Goal: Information Seeking & Learning: Learn about a topic

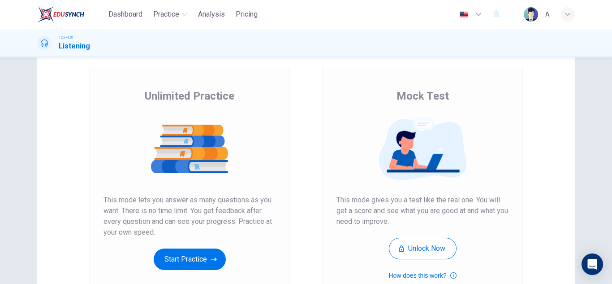
scroll to position [134, 0]
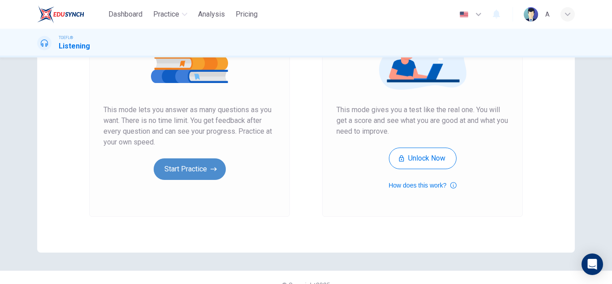
click at [212, 163] on button "Start Practice" at bounding box center [190, 168] width 72 height 21
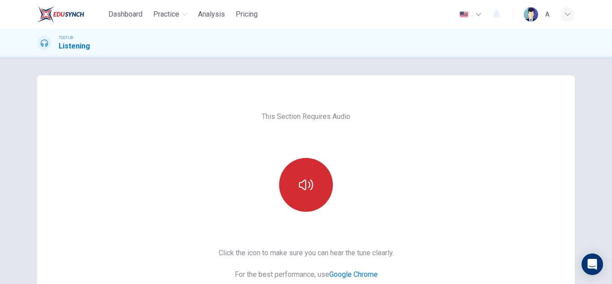
click at [312, 185] on button "button" at bounding box center [306, 185] width 54 height 54
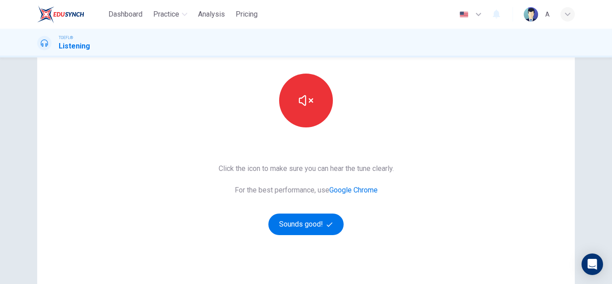
scroll to position [150, 0]
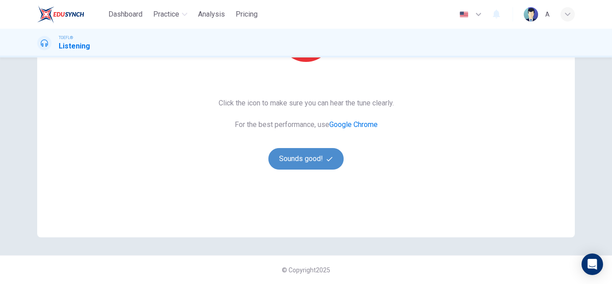
click at [297, 148] on button "Sounds good!" at bounding box center [305, 158] width 75 height 21
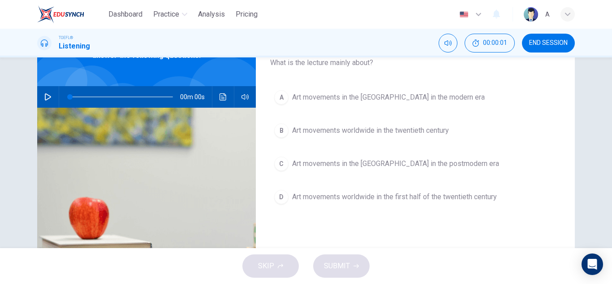
scroll to position [60, 0]
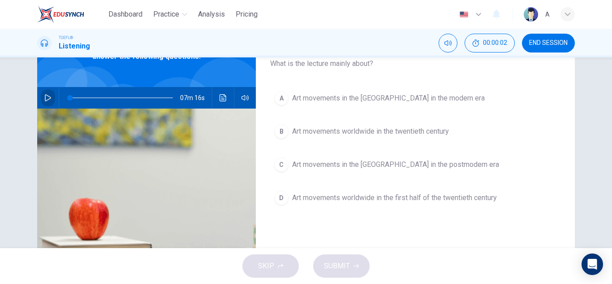
click at [48, 93] on button "button" at bounding box center [48, 97] width 14 height 21
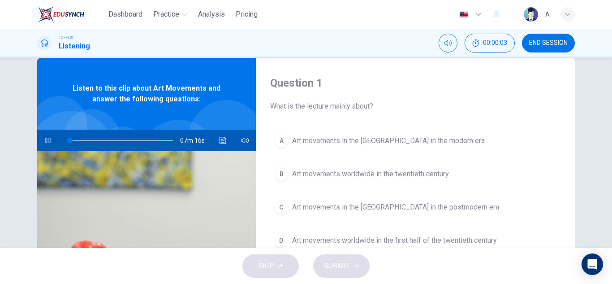
scroll to position [15, 0]
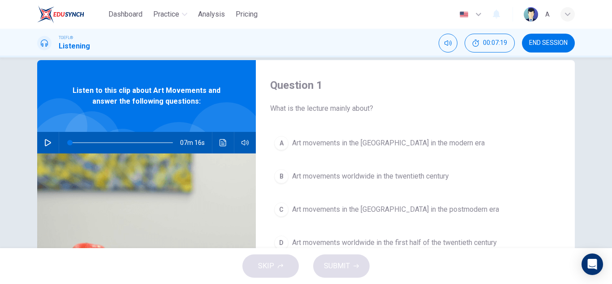
type input "0"
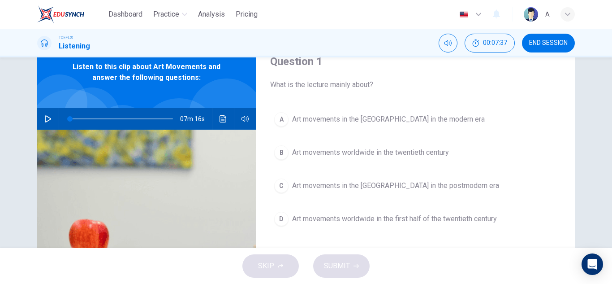
scroll to position [60, 0]
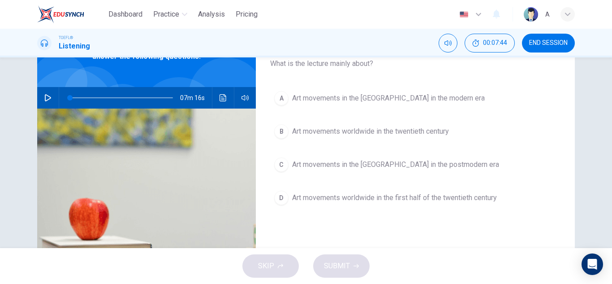
click at [425, 136] on span "Art movements worldwide in the twentieth century" at bounding box center [370, 131] width 157 height 11
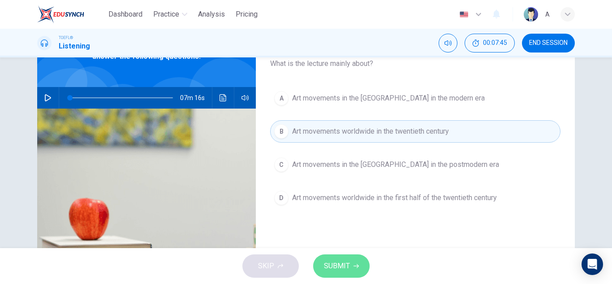
click at [349, 268] on button "SUBMIT" at bounding box center [341, 265] width 56 height 23
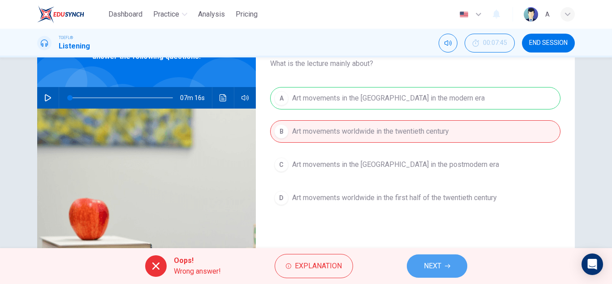
click at [429, 260] on span "NEXT" at bounding box center [432, 265] width 17 height 13
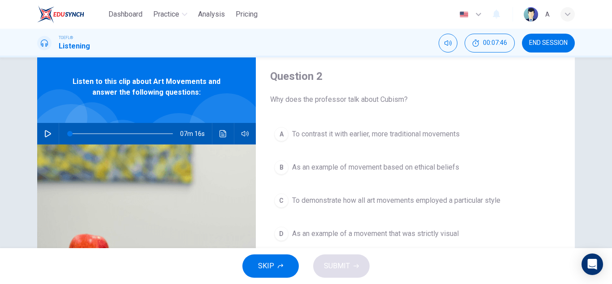
scroll to position [15, 0]
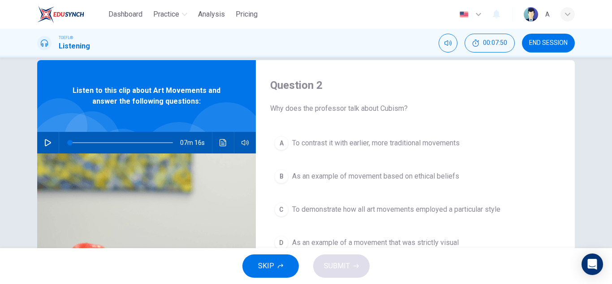
click at [434, 177] on span "As an example of movement based on ethical beliefs" at bounding box center [375, 176] width 167 height 11
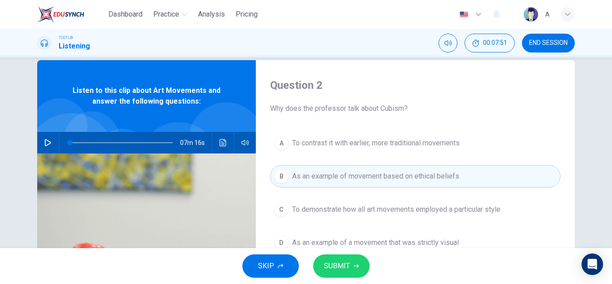
scroll to position [60, 0]
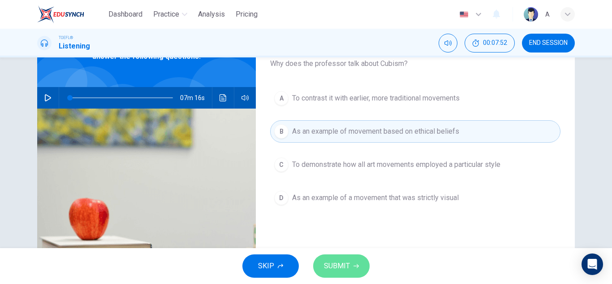
click at [356, 259] on button "SUBMIT" at bounding box center [341, 265] width 56 height 23
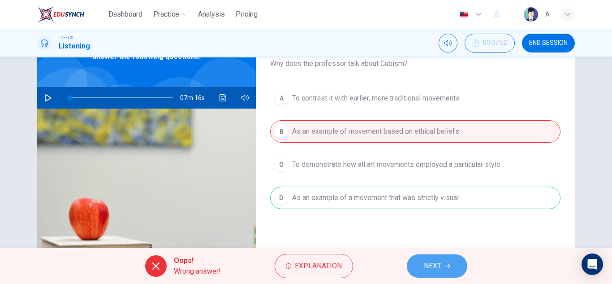
click at [418, 262] on button "NEXT" at bounding box center [437, 265] width 60 height 23
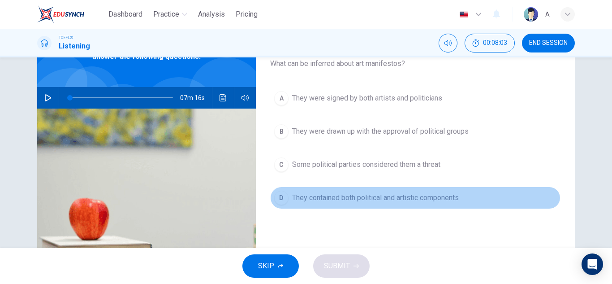
click at [436, 198] on span "They contained both political and artistic components" at bounding box center [375, 197] width 167 height 11
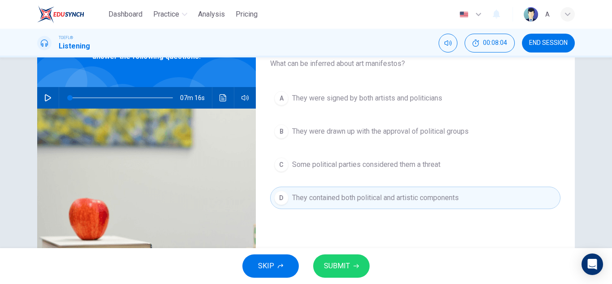
click at [348, 273] on button "SUBMIT" at bounding box center [341, 265] width 56 height 23
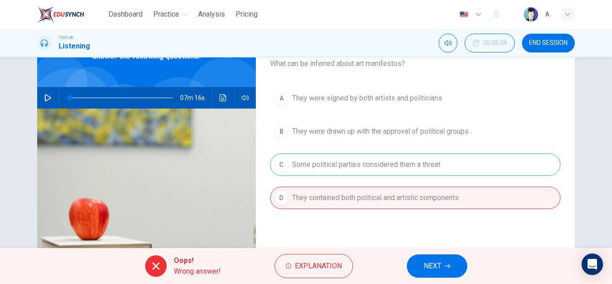
click at [428, 271] on span "NEXT" at bounding box center [432, 265] width 17 height 13
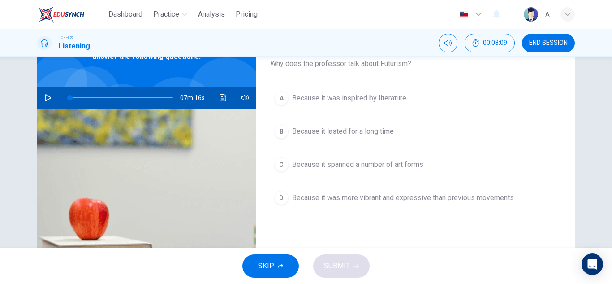
click at [404, 193] on span "Because it was more vibrant and expressive than previous movements" at bounding box center [403, 197] width 222 height 11
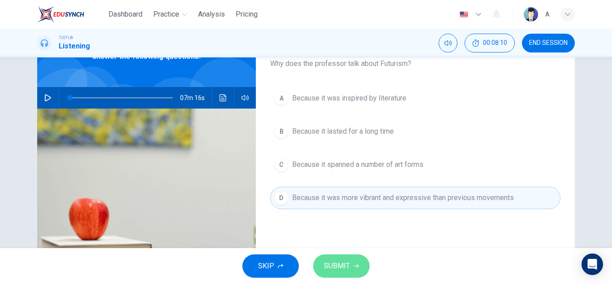
click at [360, 262] on button "SUBMIT" at bounding box center [341, 265] width 56 height 23
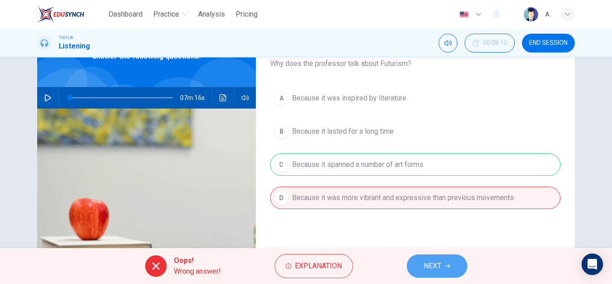
click at [433, 262] on span "NEXT" at bounding box center [432, 265] width 17 height 13
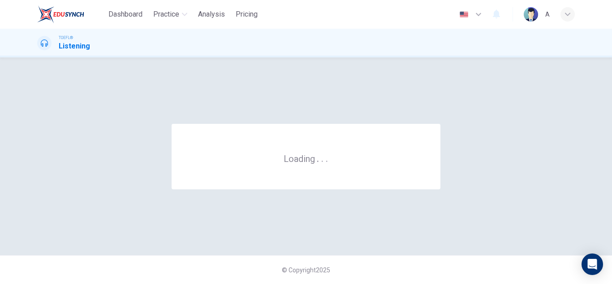
scroll to position [0, 0]
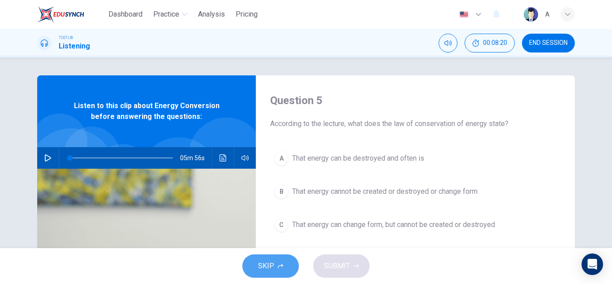
click at [275, 258] on button "SKIP" at bounding box center [270, 265] width 56 height 23
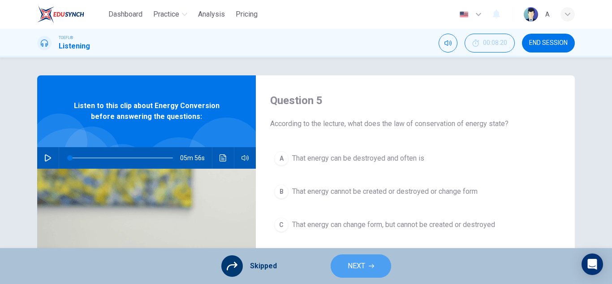
click at [369, 270] on button "NEXT" at bounding box center [361, 265] width 60 height 23
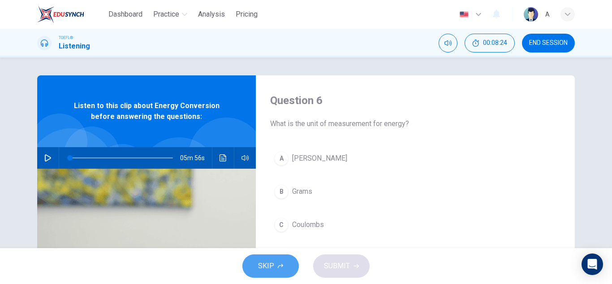
click at [265, 267] on span "SKIP" at bounding box center [266, 265] width 16 height 13
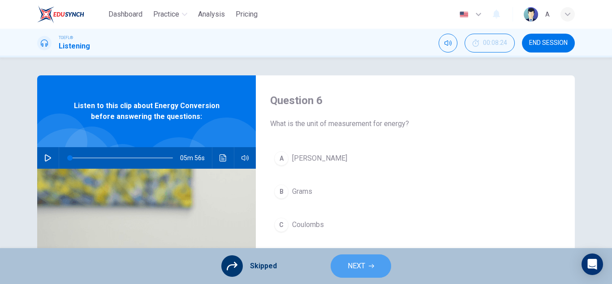
click at [358, 277] on button "NEXT" at bounding box center [361, 265] width 60 height 23
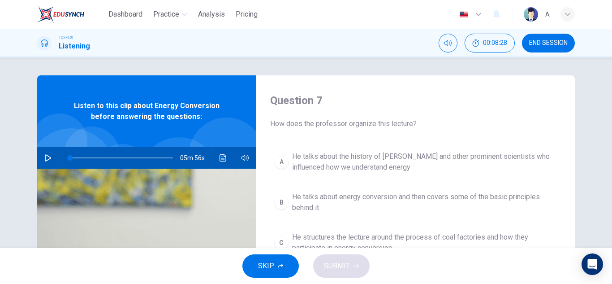
click at [275, 269] on button "SKIP" at bounding box center [270, 265] width 56 height 23
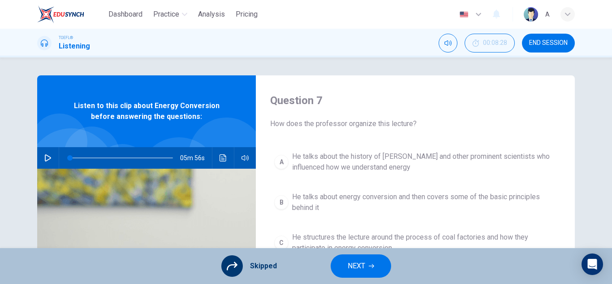
click at [344, 273] on button "NEXT" at bounding box center [361, 265] width 60 height 23
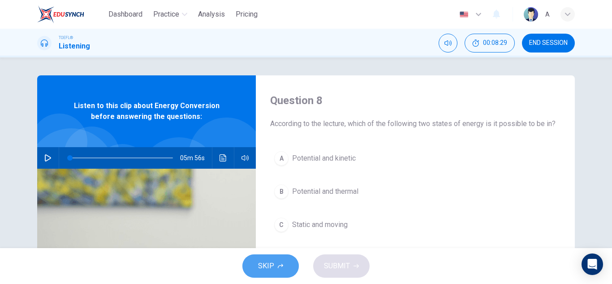
click at [289, 265] on button "SKIP" at bounding box center [270, 265] width 56 height 23
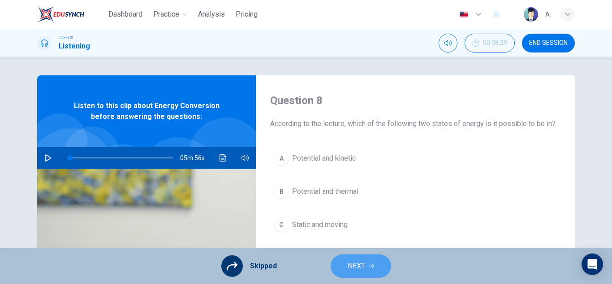
click at [335, 271] on button "NEXT" at bounding box center [361, 265] width 60 height 23
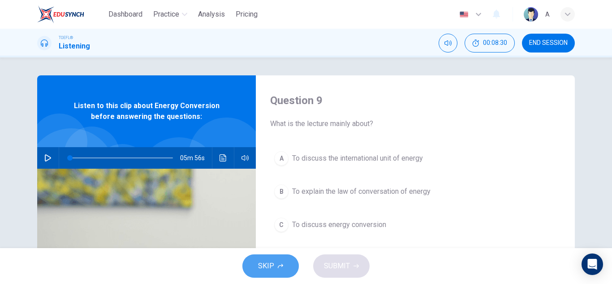
click at [288, 276] on button "SKIP" at bounding box center [270, 265] width 56 height 23
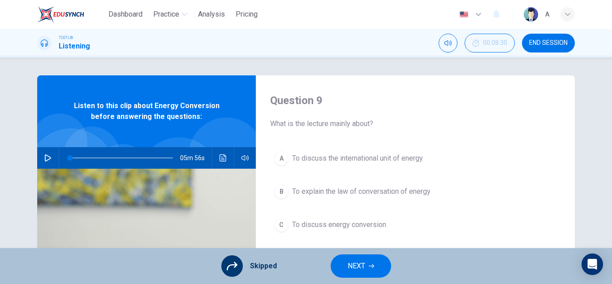
click at [346, 269] on button "NEXT" at bounding box center [361, 265] width 60 height 23
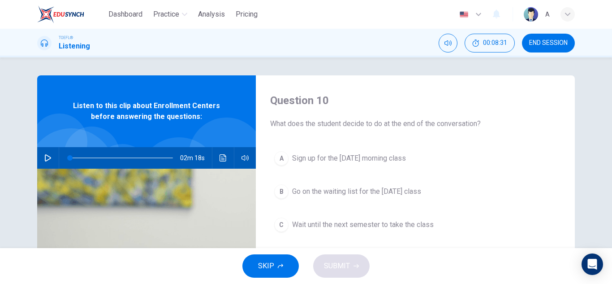
click at [50, 159] on button "button" at bounding box center [48, 157] width 14 height 21
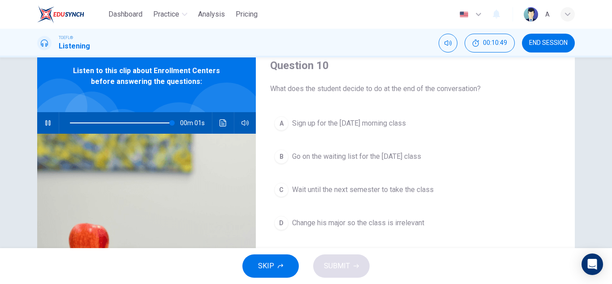
scroll to position [45, 0]
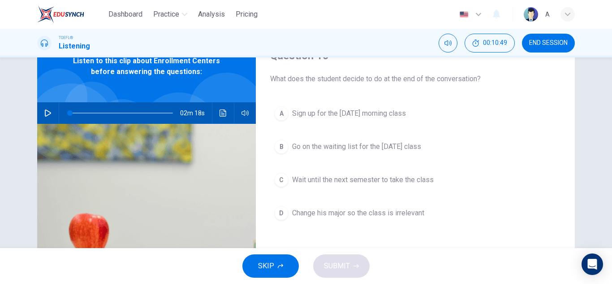
type input "0"
drag, startPoint x: 333, startPoint y: 141, endPoint x: 329, endPoint y: 162, distance: 21.1
click at [331, 142] on span "Go on the waiting list for the [DATE] class" at bounding box center [356, 146] width 129 height 11
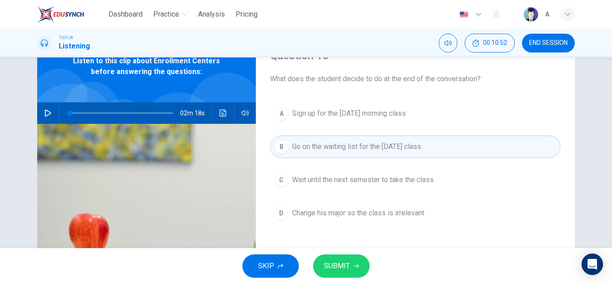
click at [346, 258] on button "SUBMIT" at bounding box center [341, 265] width 56 height 23
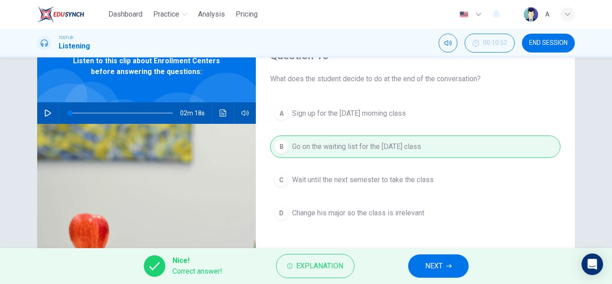
click at [456, 267] on button "NEXT" at bounding box center [438, 265] width 60 height 23
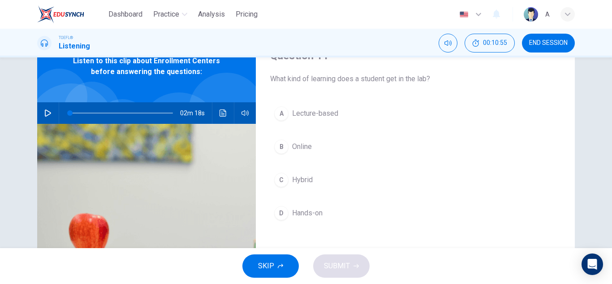
click at [346, 216] on button "D Hands-on" at bounding box center [415, 213] width 290 height 22
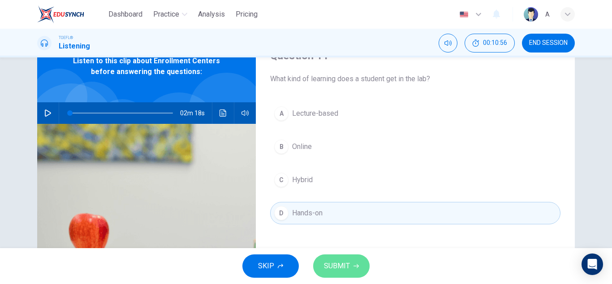
click at [339, 266] on span "SUBMIT" at bounding box center [337, 265] width 26 height 13
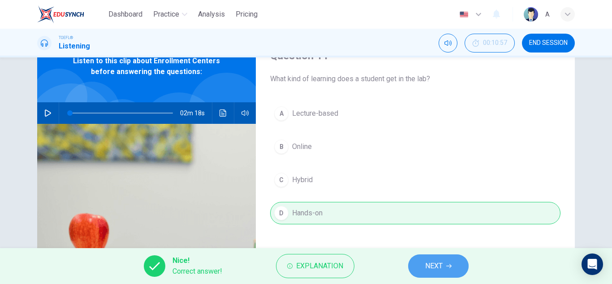
click at [456, 262] on button "NEXT" at bounding box center [438, 265] width 60 height 23
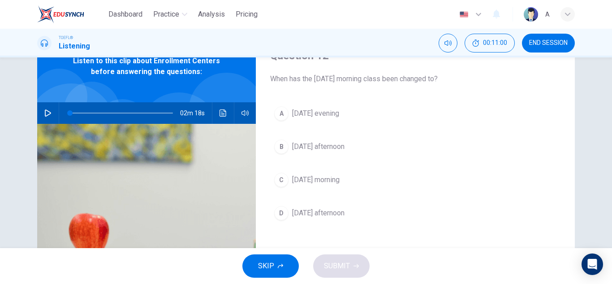
click at [342, 181] on button "C [DATE] morning" at bounding box center [415, 179] width 290 height 22
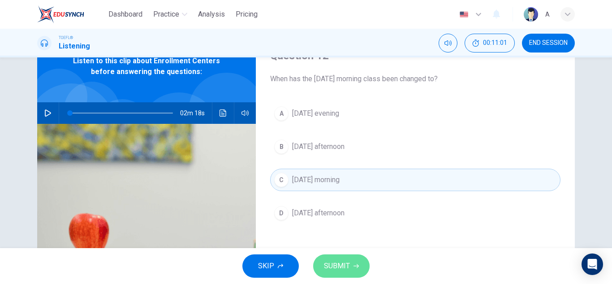
click at [345, 261] on span "SUBMIT" at bounding box center [337, 265] width 26 height 13
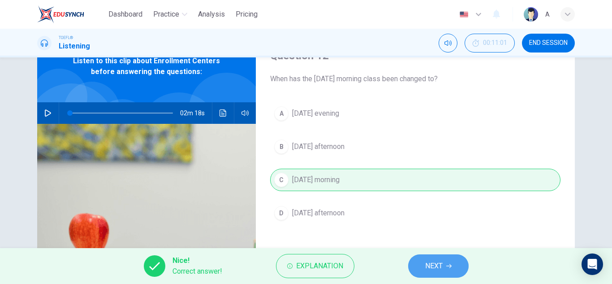
click at [417, 268] on button "NEXT" at bounding box center [438, 265] width 60 height 23
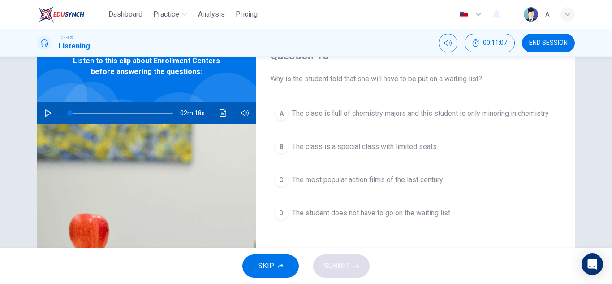
click at [409, 138] on button "B The class is a special class with limited seats" at bounding box center [415, 146] width 290 height 22
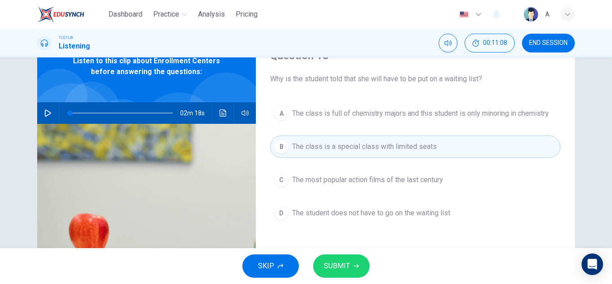
click at [345, 262] on span "SUBMIT" at bounding box center [337, 265] width 26 height 13
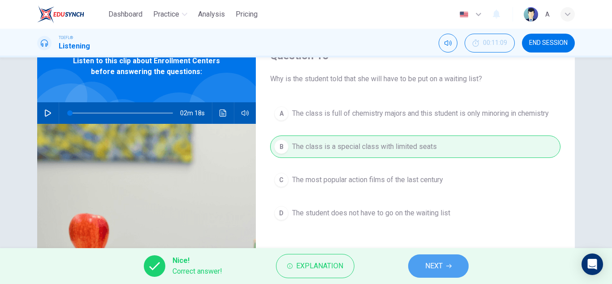
click at [434, 264] on span "NEXT" at bounding box center [433, 265] width 17 height 13
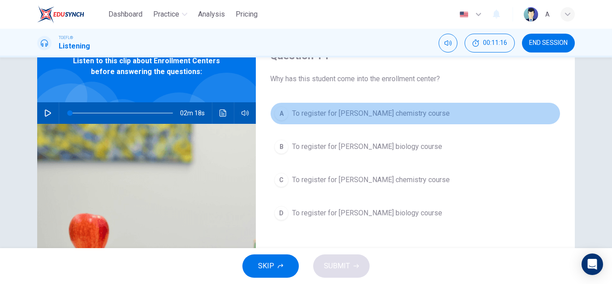
click at [419, 107] on button "A To register for [PERSON_NAME] chemistry course" at bounding box center [415, 113] width 290 height 22
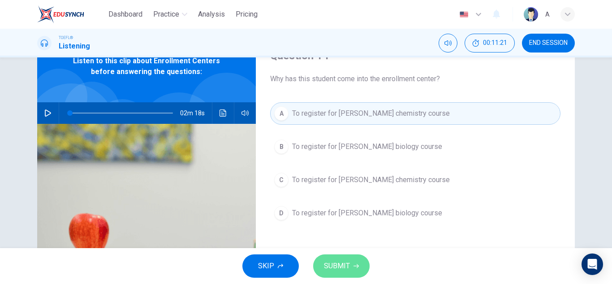
click at [358, 260] on button "SUBMIT" at bounding box center [341, 265] width 56 height 23
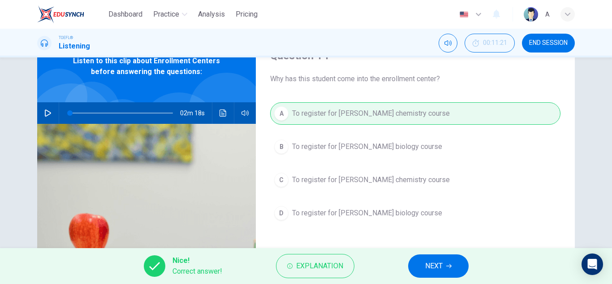
click at [420, 260] on button "NEXT" at bounding box center [438, 265] width 60 height 23
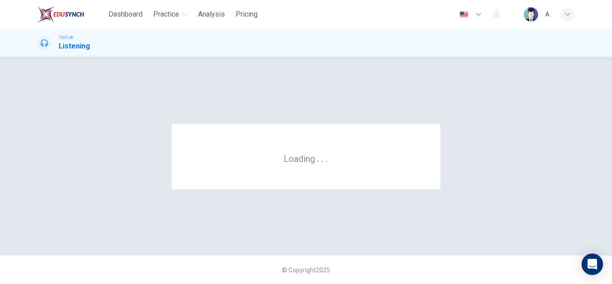
scroll to position [0, 0]
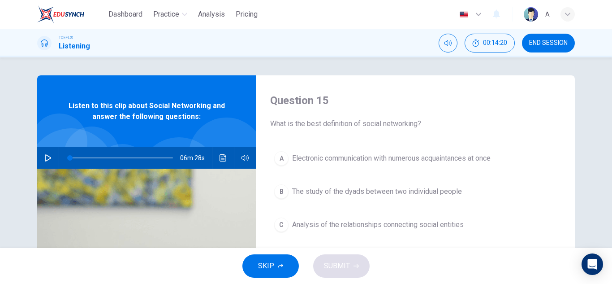
click at [51, 158] on button "button" at bounding box center [48, 157] width 14 height 21
type input "0"
click at [47, 163] on button "button" at bounding box center [48, 157] width 14 height 21
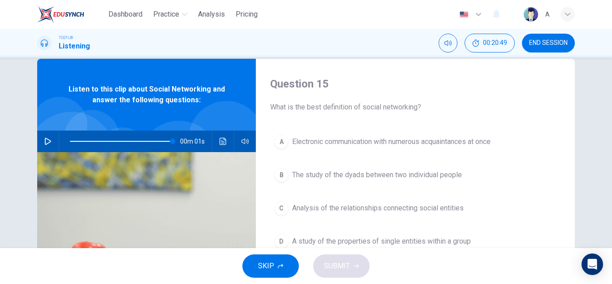
scroll to position [45, 0]
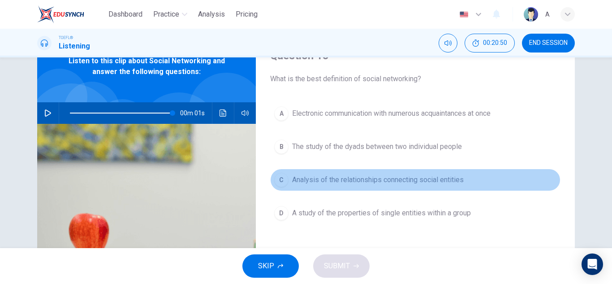
click at [389, 189] on button "C Analysis of the relationships connecting social entities" at bounding box center [415, 179] width 290 height 22
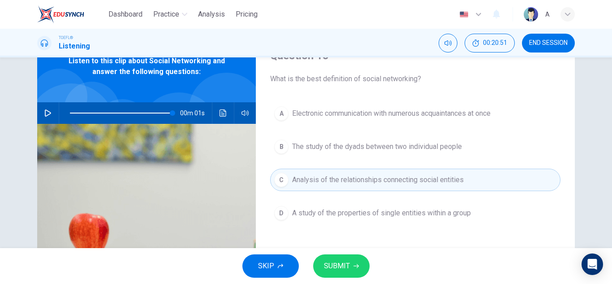
click at [349, 262] on button "SUBMIT" at bounding box center [341, 265] width 56 height 23
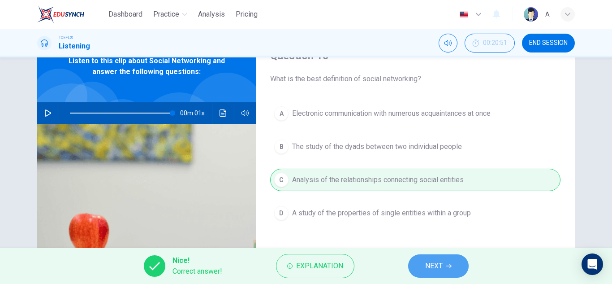
click at [438, 272] on button "NEXT" at bounding box center [438, 265] width 60 height 23
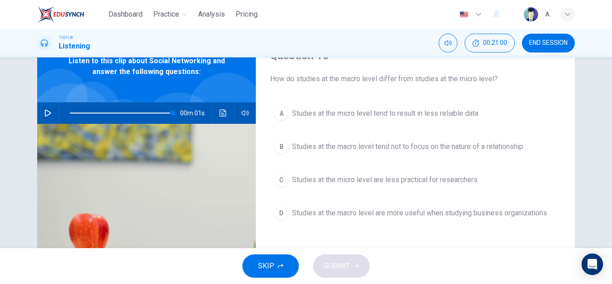
drag, startPoint x: 417, startPoint y: 148, endPoint x: 413, endPoint y: 201, distance: 53.0
click at [417, 148] on span "Studies at the macro level tend not to focus on the nature of a relationship" at bounding box center [407, 146] width 231 height 11
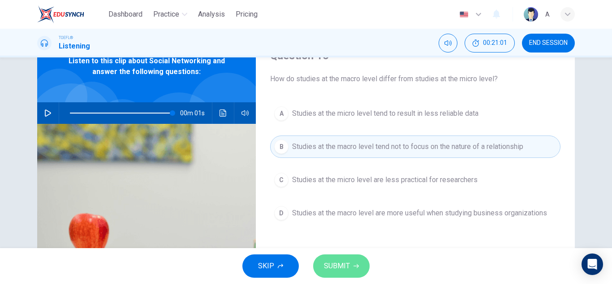
click at [339, 262] on span "SUBMIT" at bounding box center [337, 265] width 26 height 13
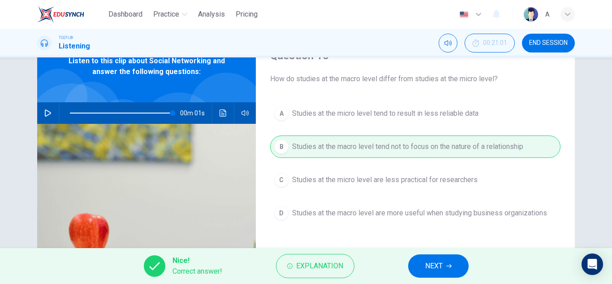
click at [427, 263] on span "NEXT" at bounding box center [433, 265] width 17 height 13
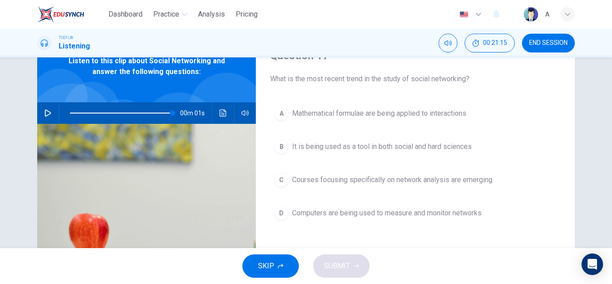
drag, startPoint x: 365, startPoint y: 118, endPoint x: 345, endPoint y: 213, distance: 96.6
click at [365, 118] on span "Mathematical formulae are being applied to interactions" at bounding box center [379, 113] width 174 height 11
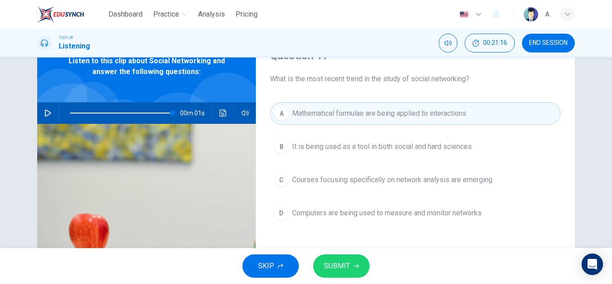
click at [331, 270] on span "SUBMIT" at bounding box center [337, 265] width 26 height 13
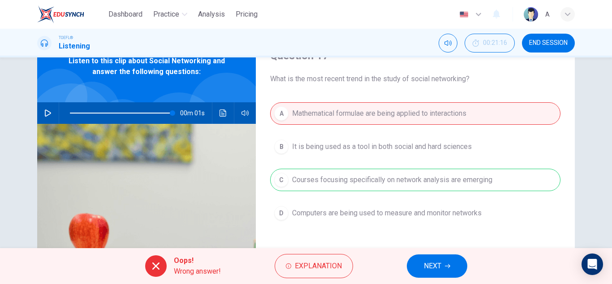
click at [409, 262] on button "NEXT" at bounding box center [437, 265] width 60 height 23
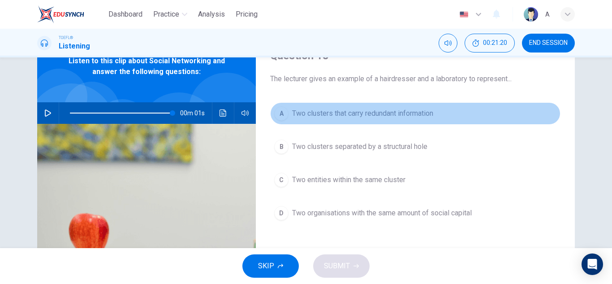
click at [397, 116] on span "Two clusters that carry redundant information" at bounding box center [362, 113] width 141 height 11
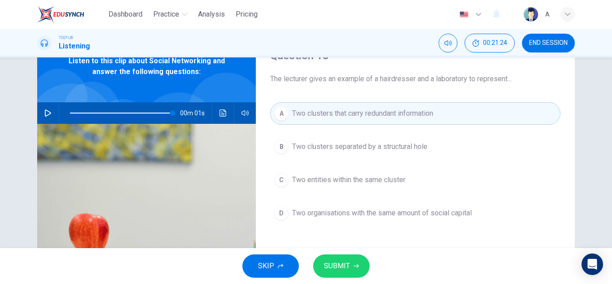
click at [383, 150] on span "Two clusters separated by a structural hole" at bounding box center [359, 146] width 135 height 11
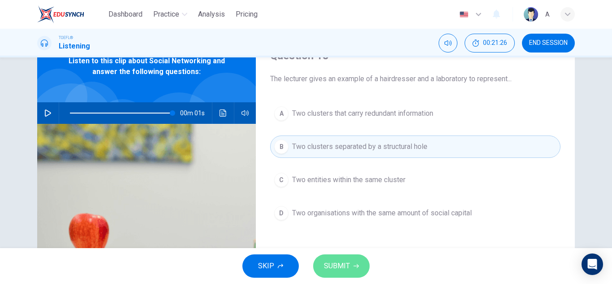
click at [352, 274] on button "SUBMIT" at bounding box center [341, 265] width 56 height 23
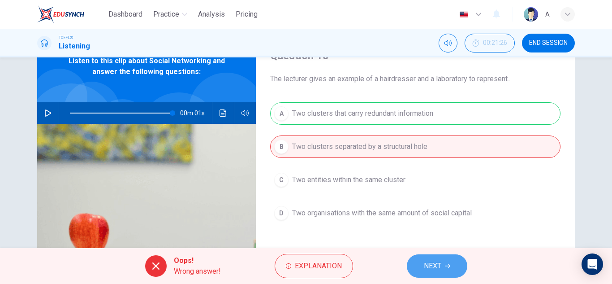
click at [434, 264] on span "NEXT" at bounding box center [432, 265] width 17 height 13
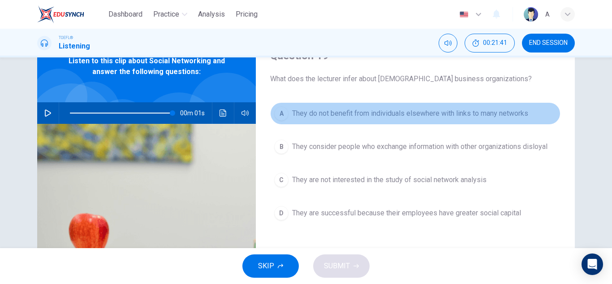
click at [408, 117] on span "They do not benefit from individuals elsewhere with links to many networks" at bounding box center [410, 113] width 236 height 11
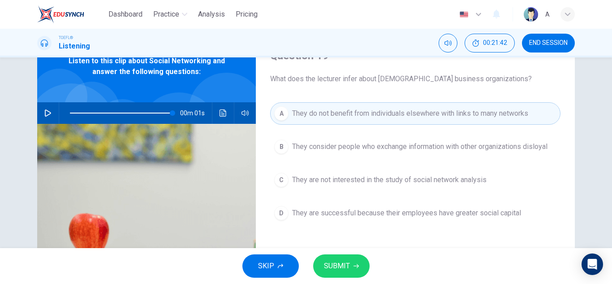
click at [358, 262] on button "SUBMIT" at bounding box center [341, 265] width 56 height 23
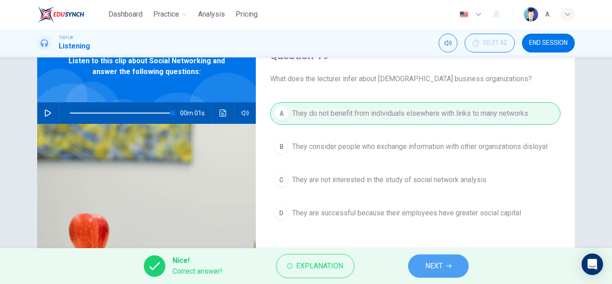
click at [426, 264] on span "NEXT" at bounding box center [433, 265] width 17 height 13
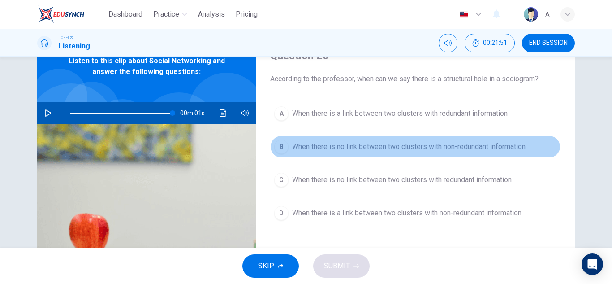
click at [427, 151] on span "When there is no link between two clusters with non-redundant information" at bounding box center [408, 146] width 233 height 11
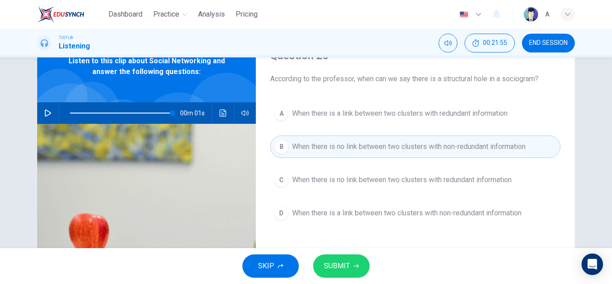
click at [443, 190] on div "A When there is a link between two clusters with redundant information B When t…" at bounding box center [415, 172] width 290 height 140
click at [443, 188] on button "C When there is no link between two clusters with redundant information" at bounding box center [415, 179] width 290 height 22
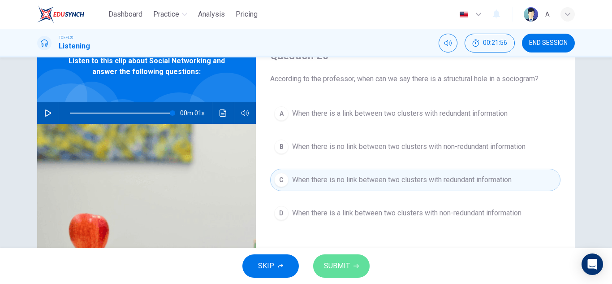
click at [360, 258] on button "SUBMIT" at bounding box center [341, 265] width 56 height 23
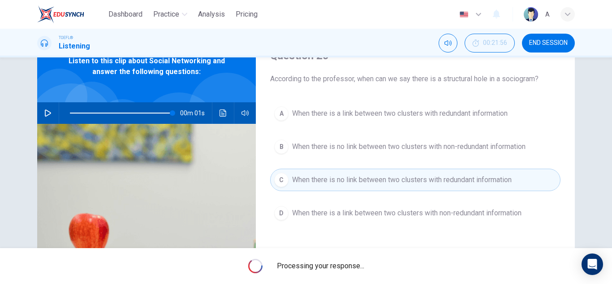
type input "100"
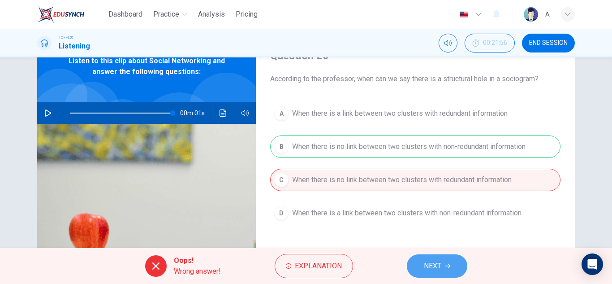
click at [430, 267] on span "NEXT" at bounding box center [432, 265] width 17 height 13
